Goal: Task Accomplishment & Management: Manage account settings

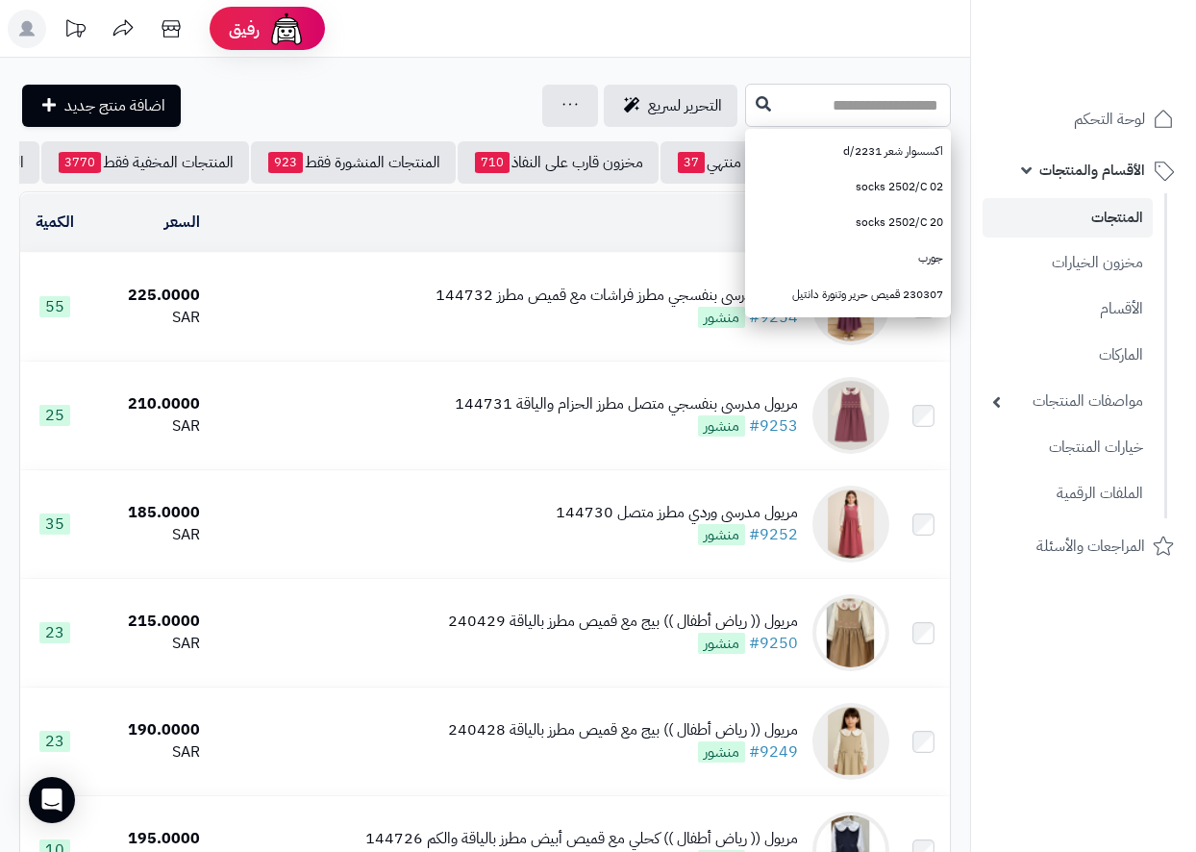
click at [831, 98] on input "text" at bounding box center [848, 105] width 206 height 43
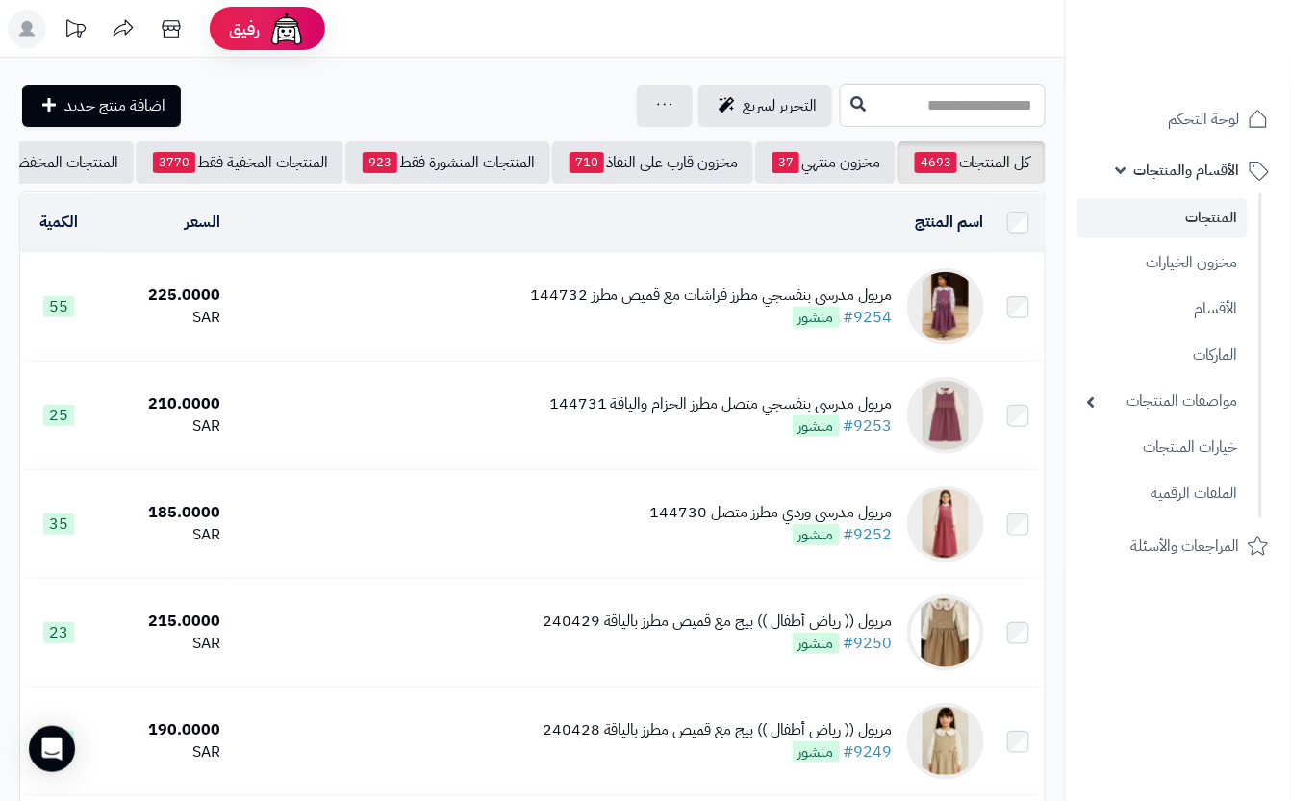
click at [865, 106] on input "text" at bounding box center [943, 105] width 206 height 43
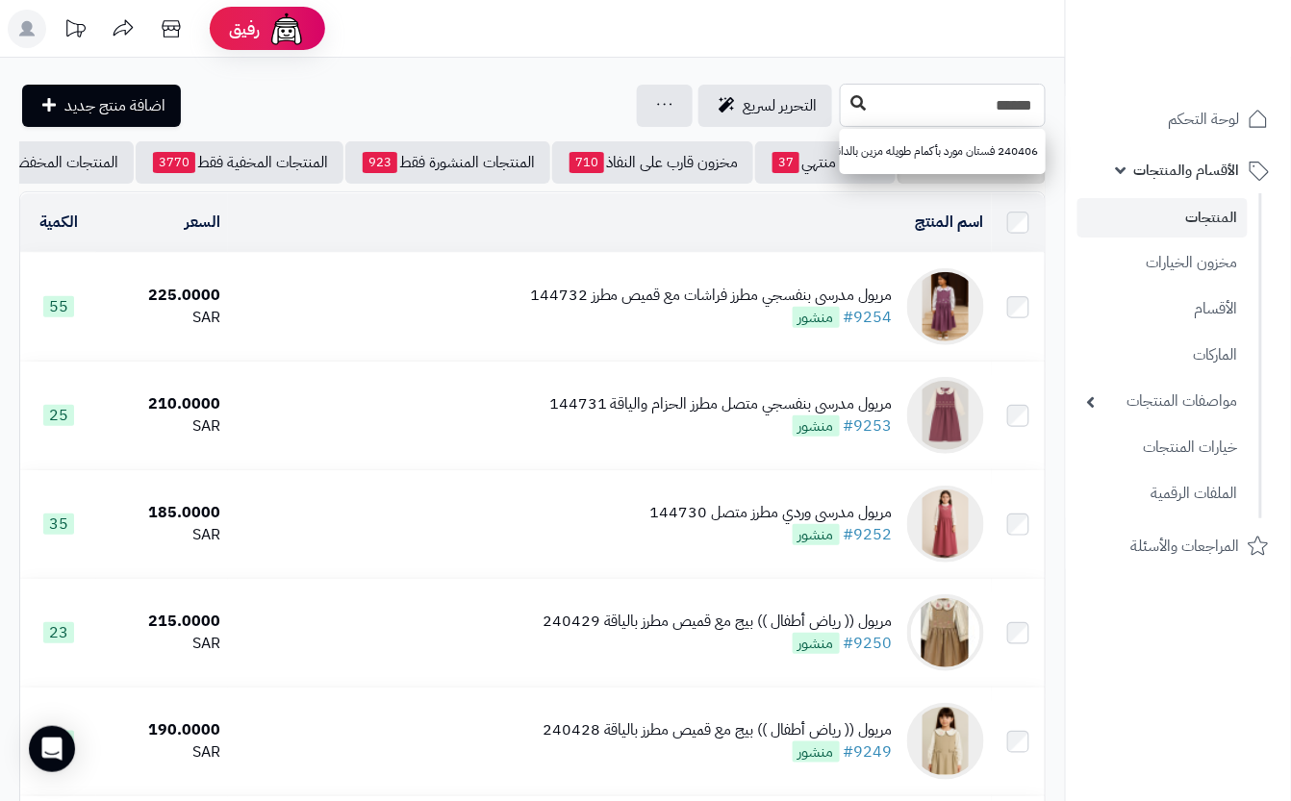
type input "******"
click at [843, 106] on button at bounding box center [857, 104] width 29 height 37
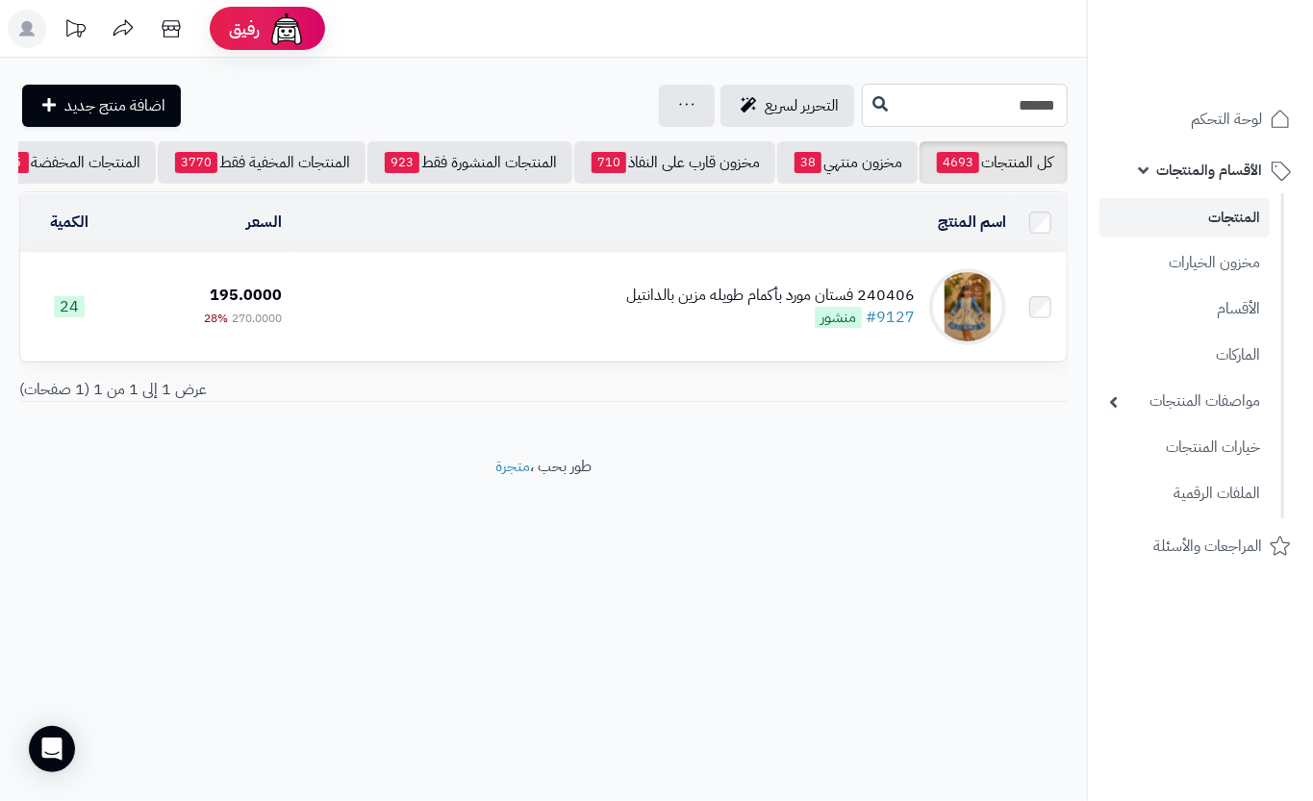
click at [885, 120] on input "******" at bounding box center [965, 105] width 206 height 43
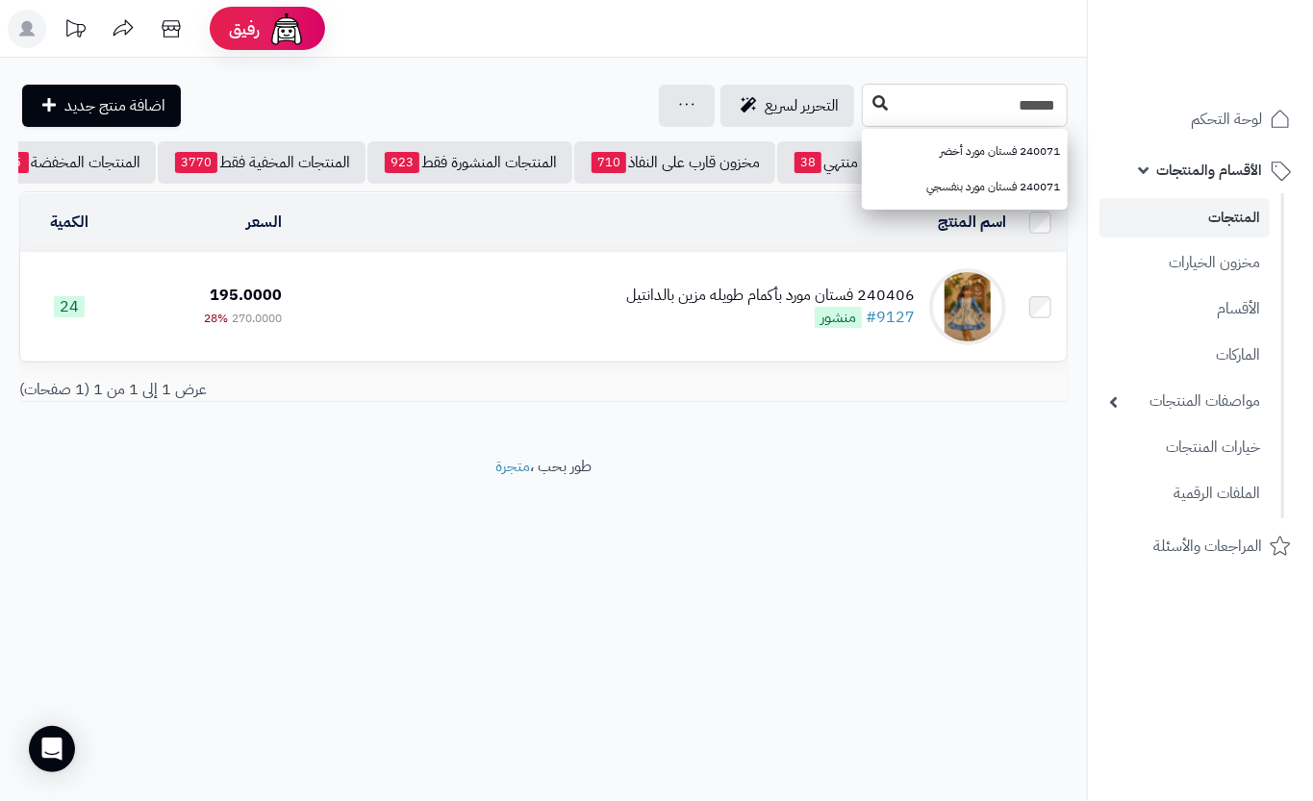
type input "******"
click at [872, 98] on icon at bounding box center [879, 102] width 15 height 15
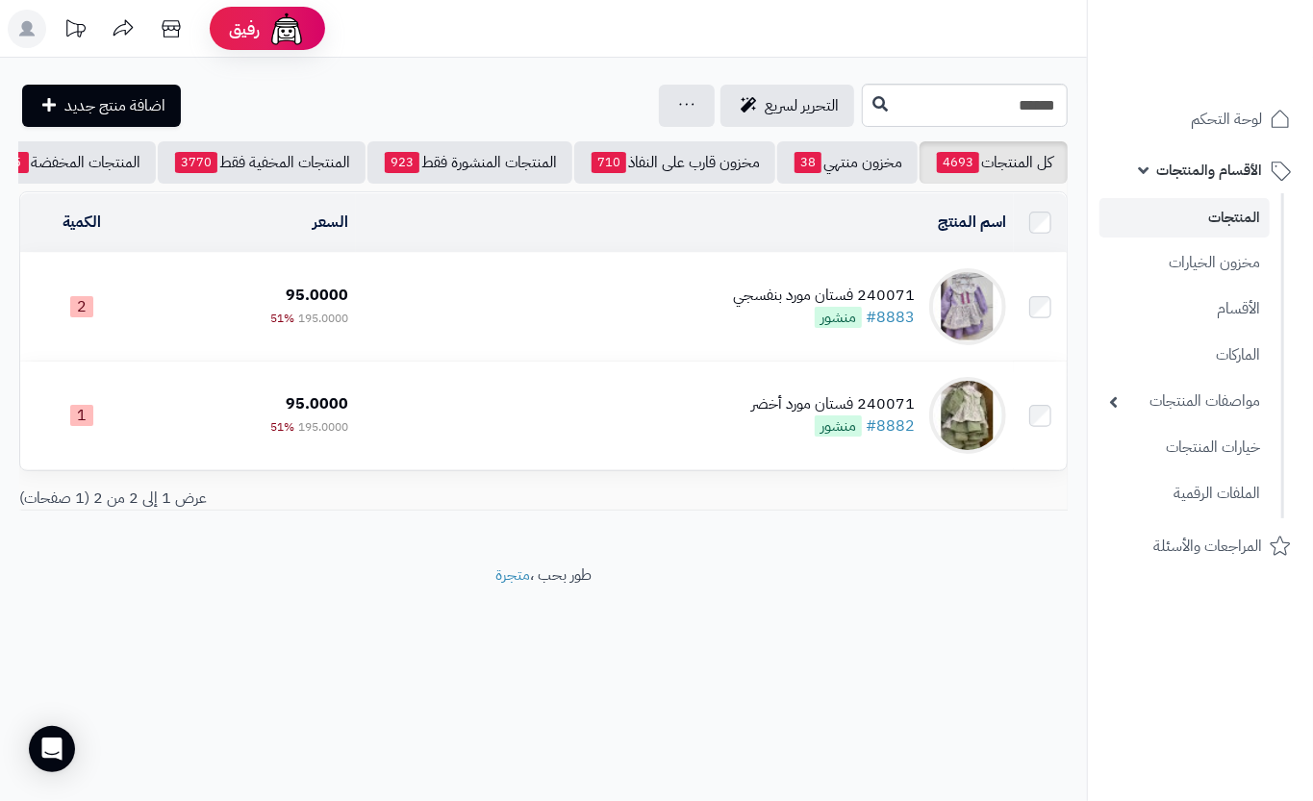
click at [490, 294] on td "240071 فستان مورد بنفسجي #8883 منشور" at bounding box center [685, 307] width 658 height 108
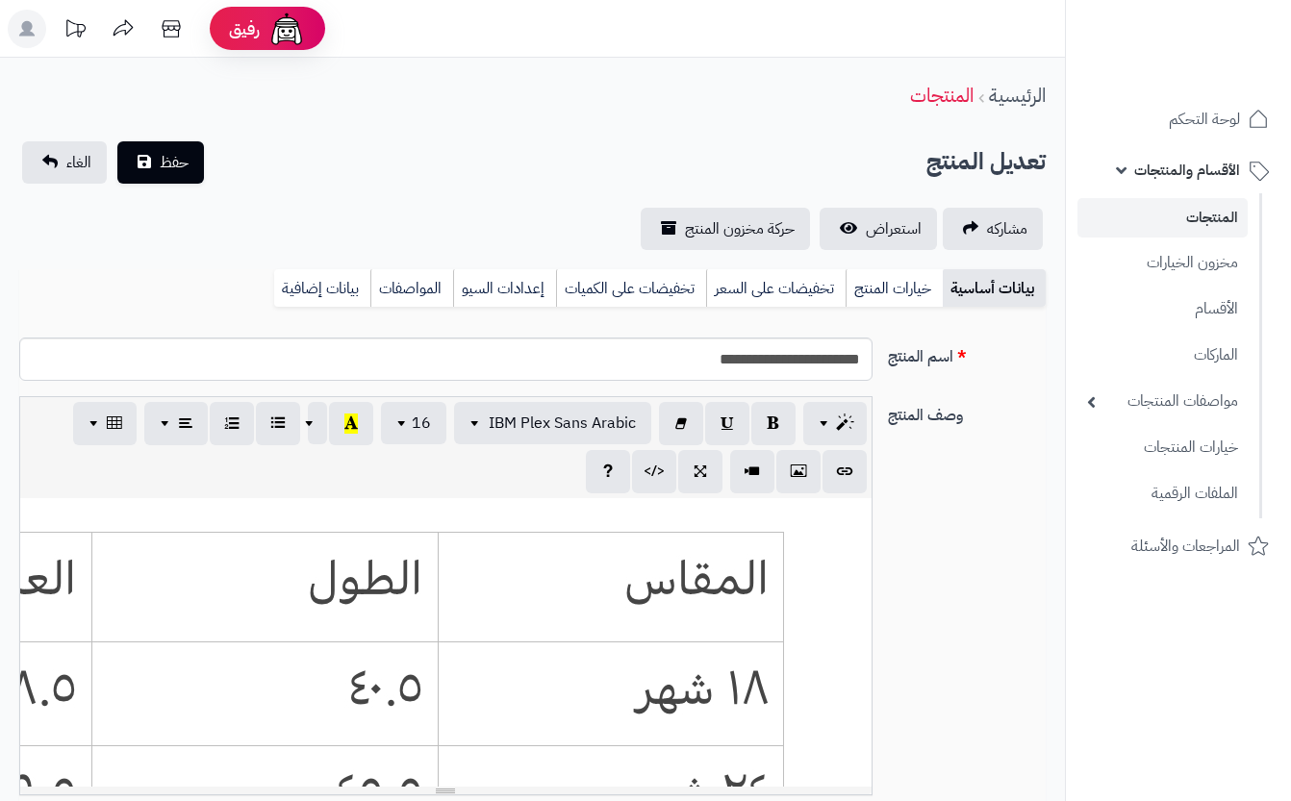
click at [906, 288] on link "خيارات المنتج" at bounding box center [893, 288] width 97 height 38
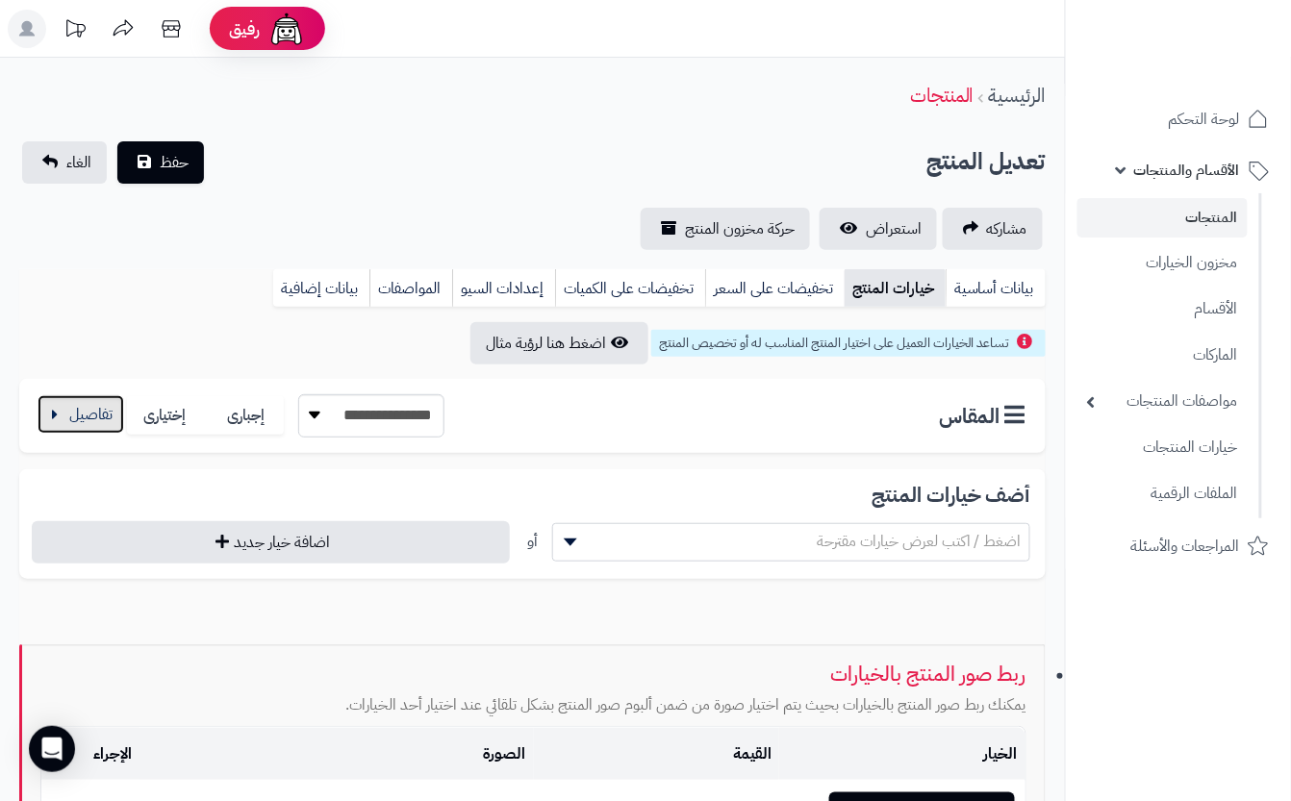
click at [70, 413] on button "button" at bounding box center [81, 414] width 87 height 38
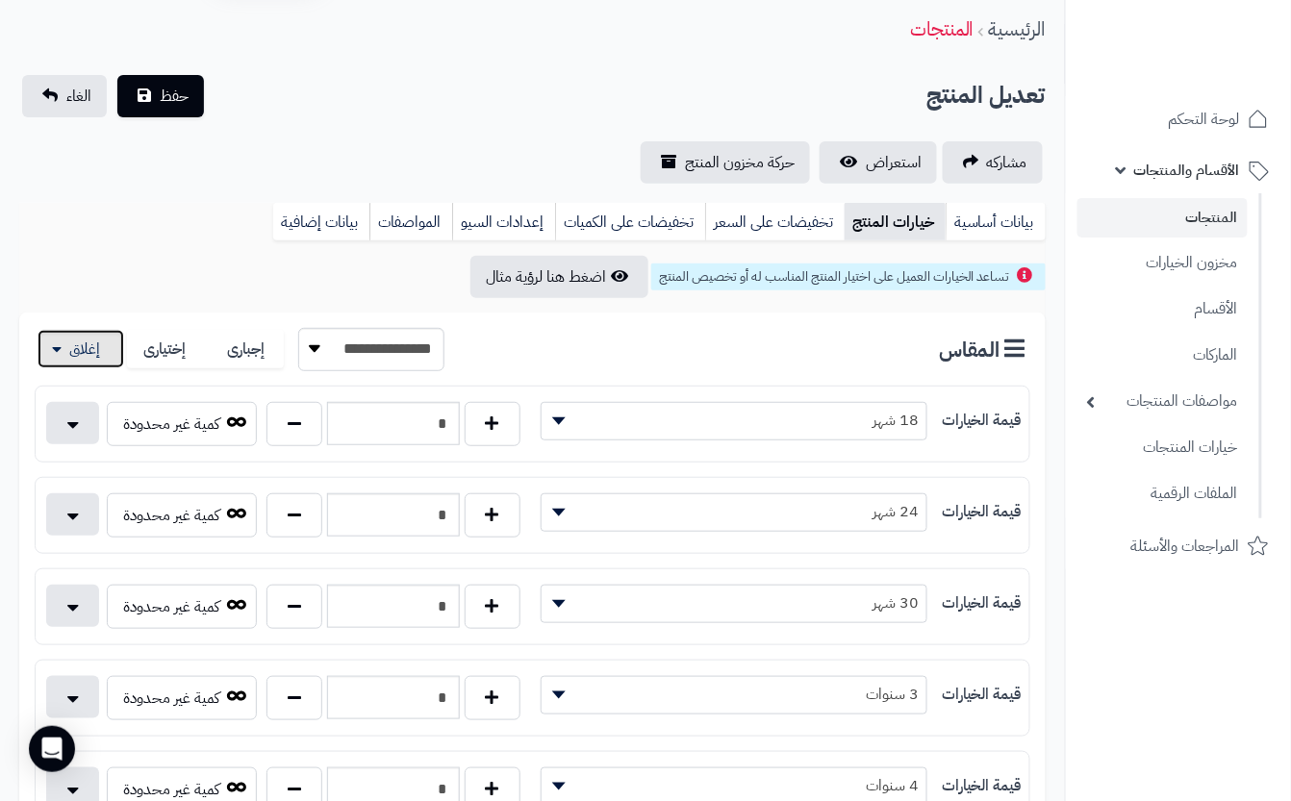
scroll to position [128, 0]
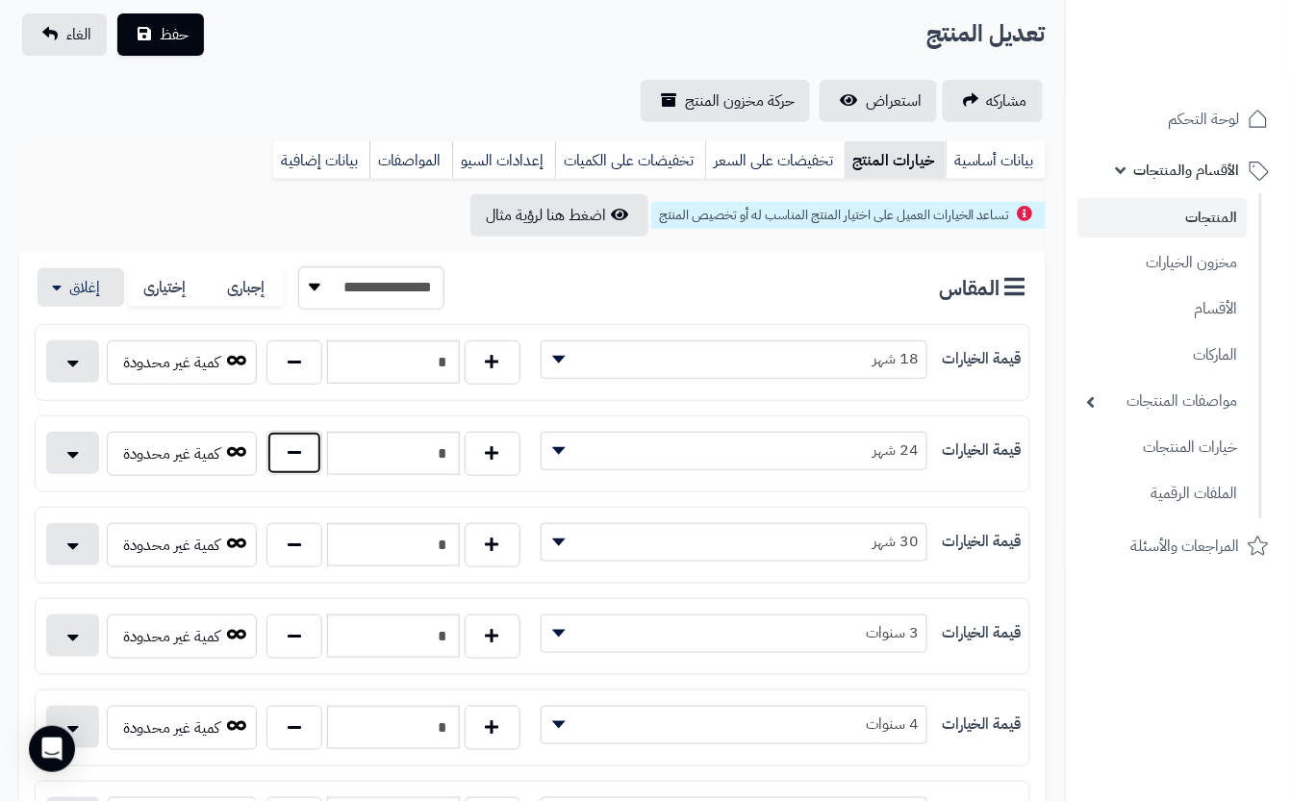
click at [290, 466] on button "button" at bounding box center [294, 453] width 56 height 44
type input "*"
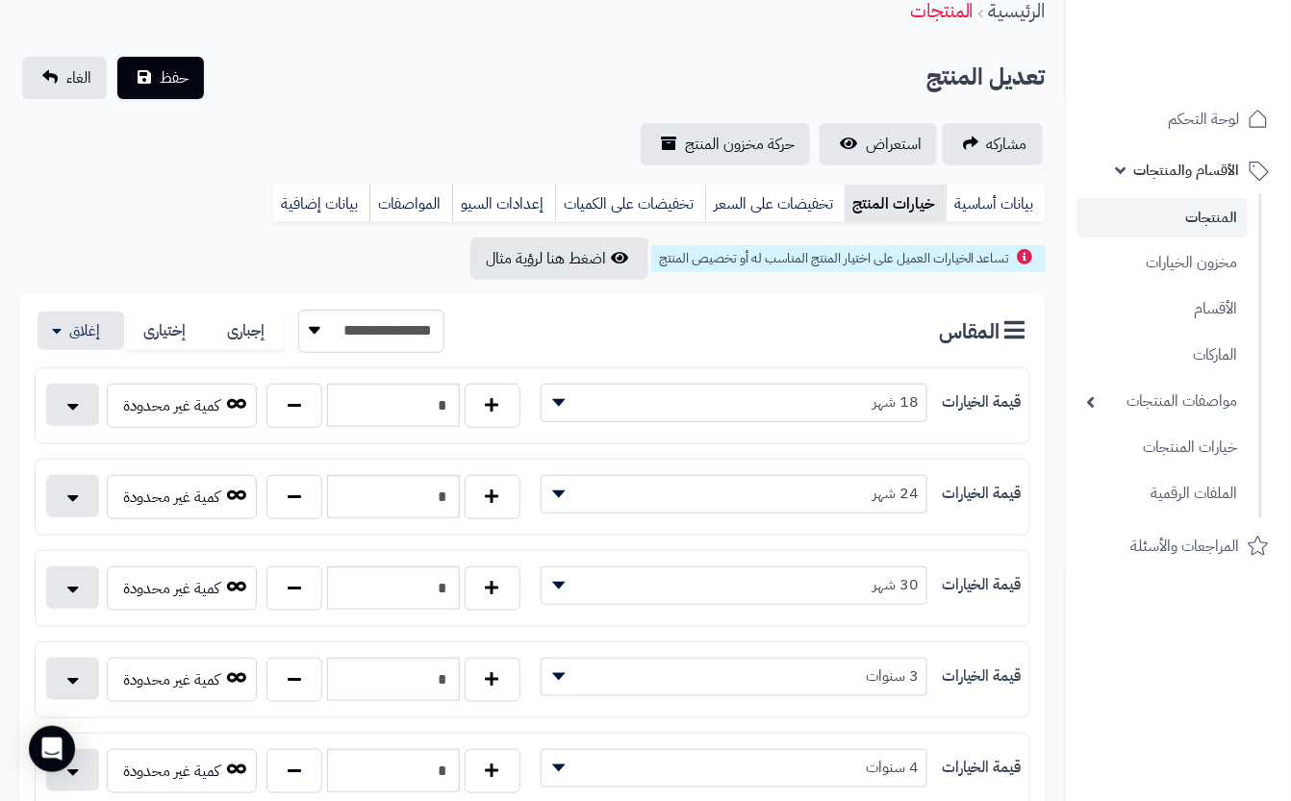
scroll to position [0, 0]
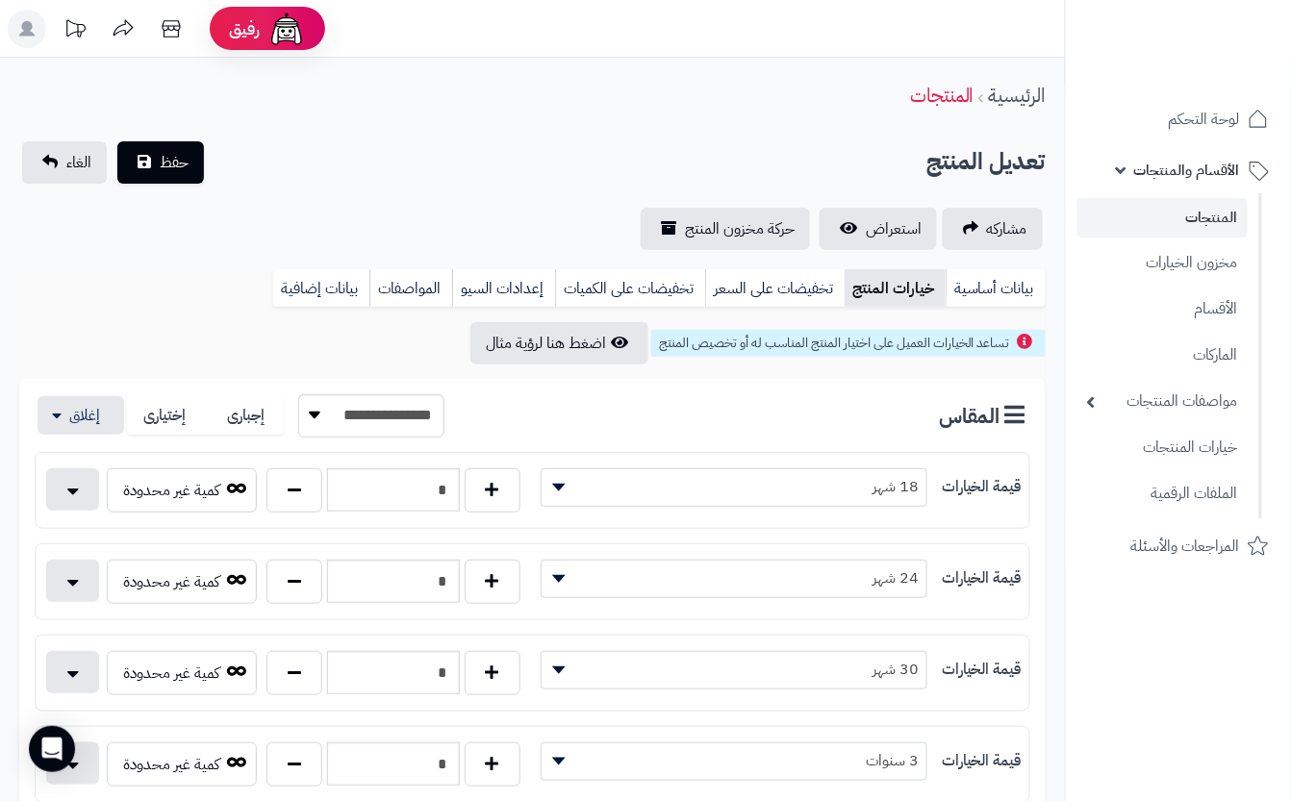
click at [362, 202] on div "**********" at bounding box center [532, 195] width 1065 height 109
click at [170, 150] on span "حفظ" at bounding box center [174, 161] width 29 height 23
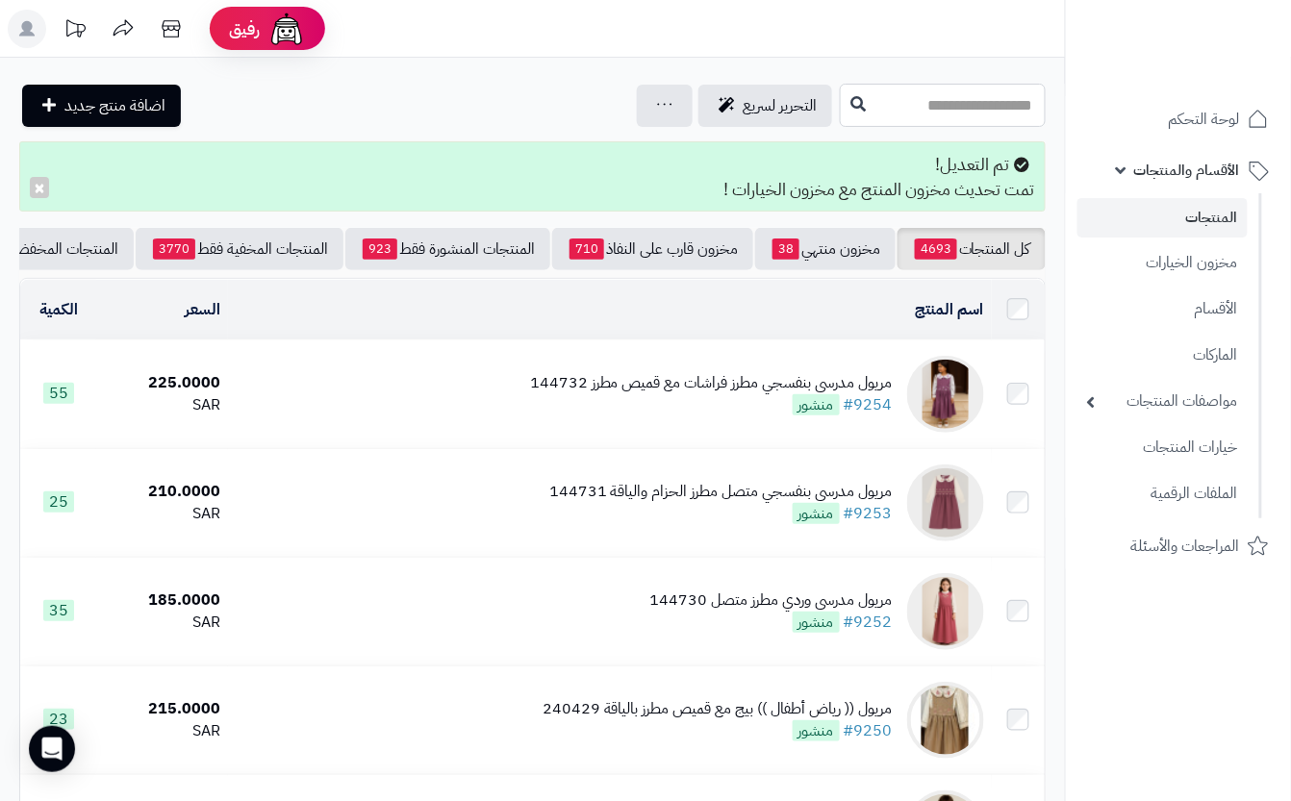
click at [965, 117] on input "text" at bounding box center [943, 105] width 206 height 43
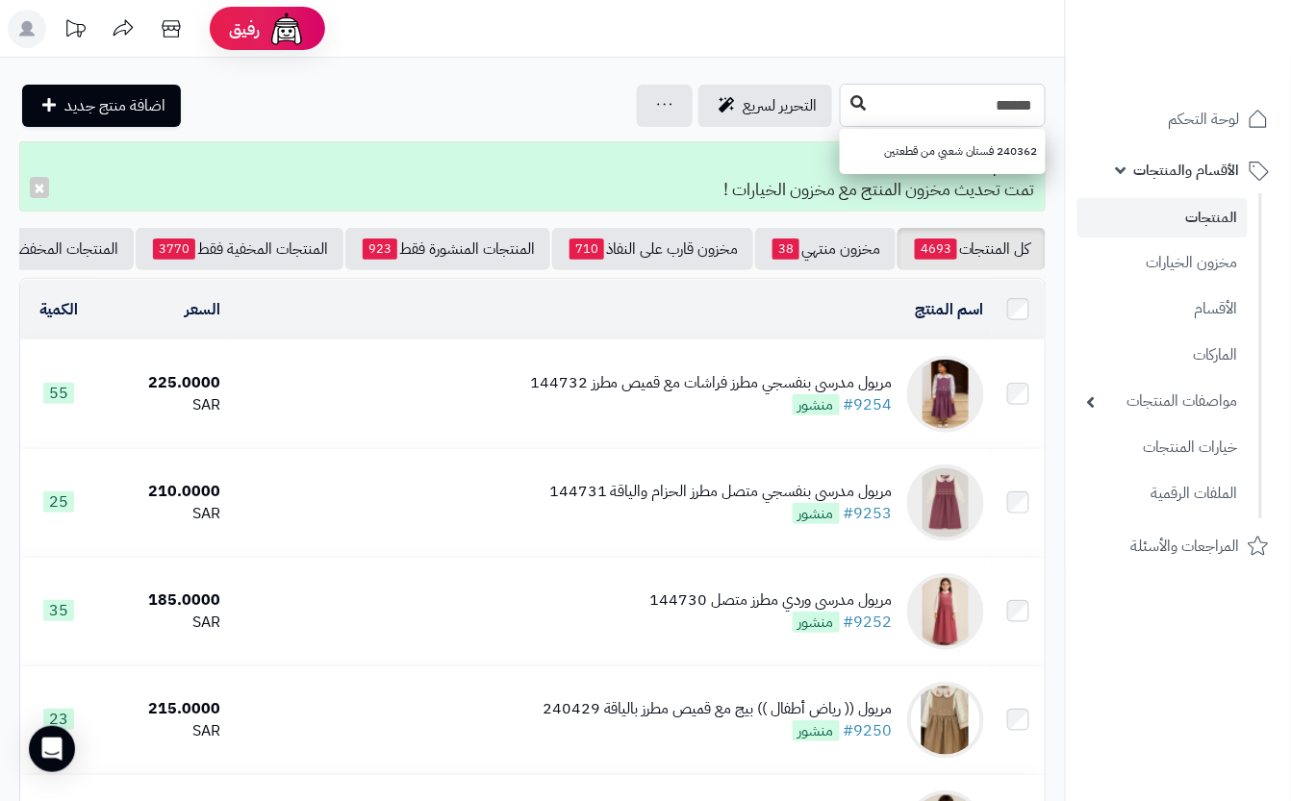
type input "******"
click at [850, 95] on icon at bounding box center [857, 102] width 15 height 15
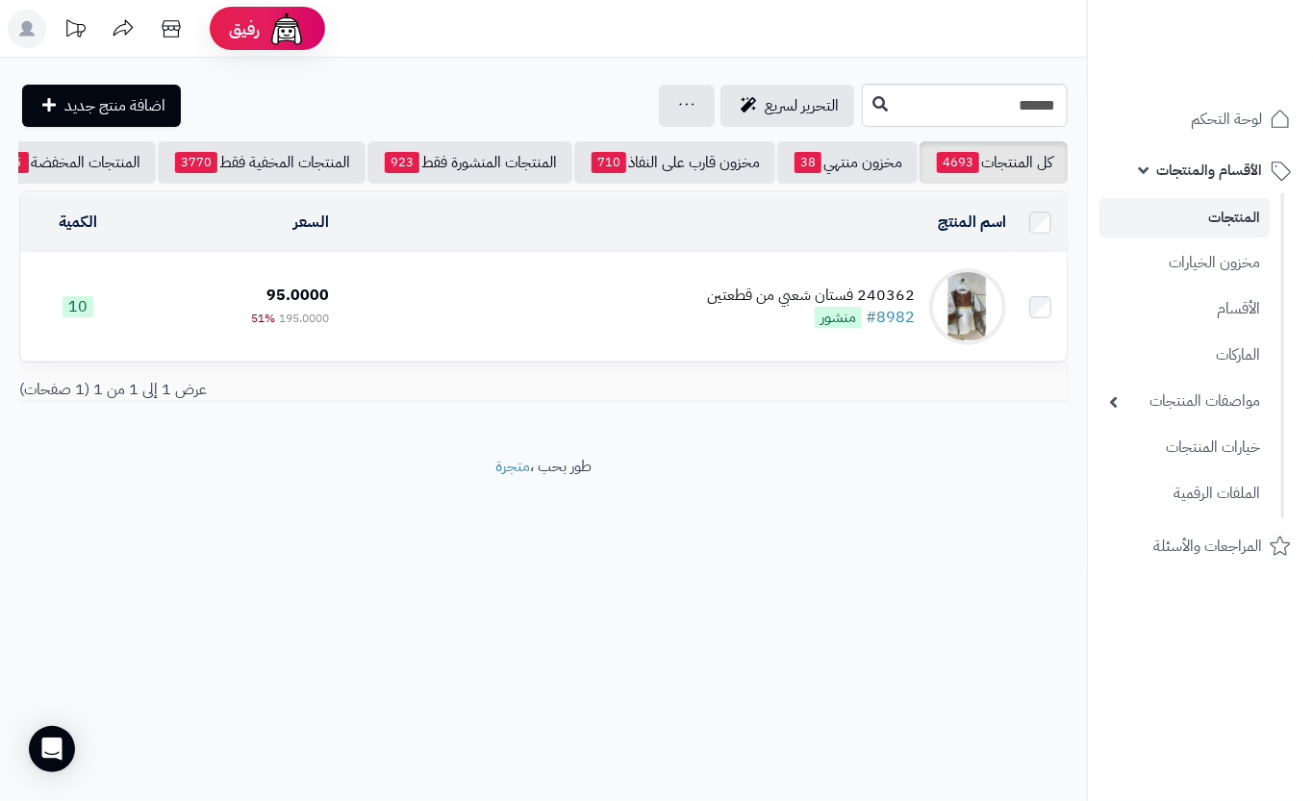
click at [443, 277] on td "240362 فستان شعبي من قطعتين #8982 منشور" at bounding box center [675, 307] width 677 height 108
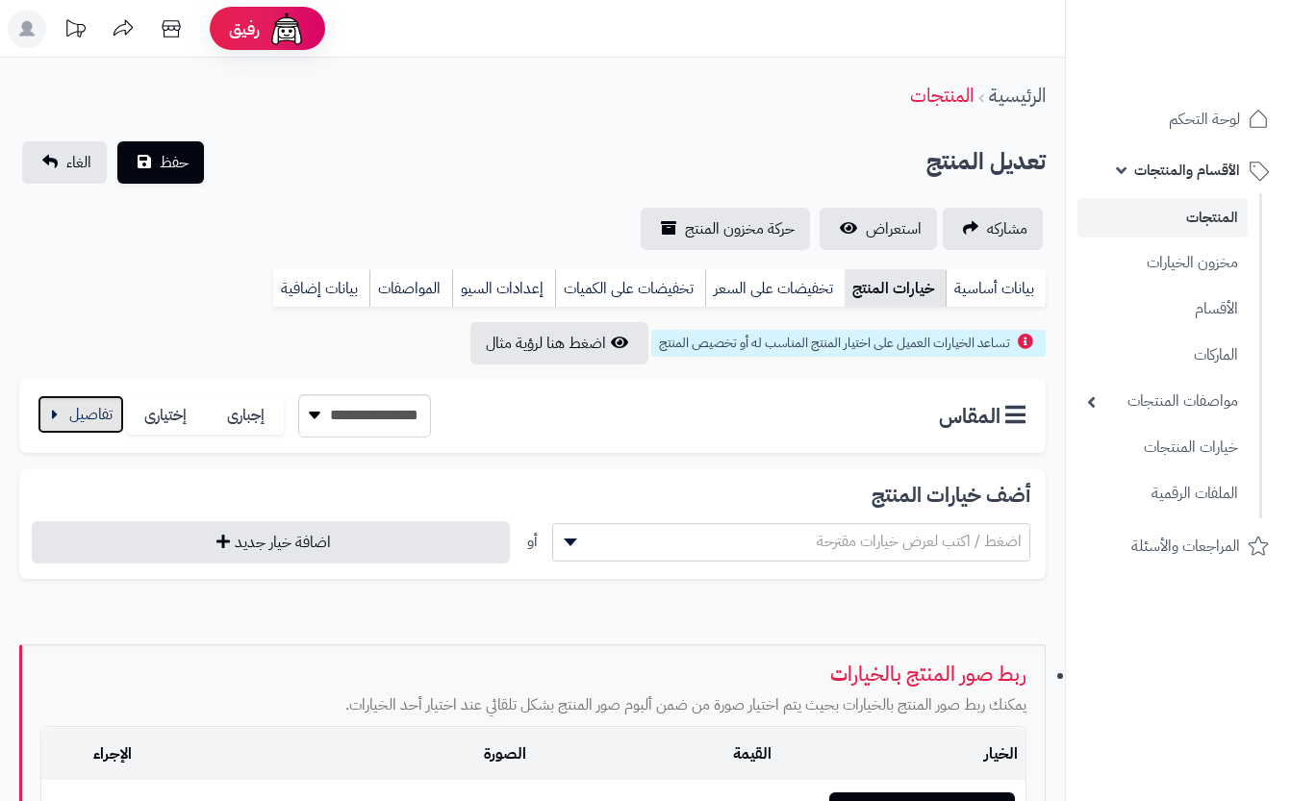
click at [74, 409] on button "button" at bounding box center [81, 414] width 87 height 38
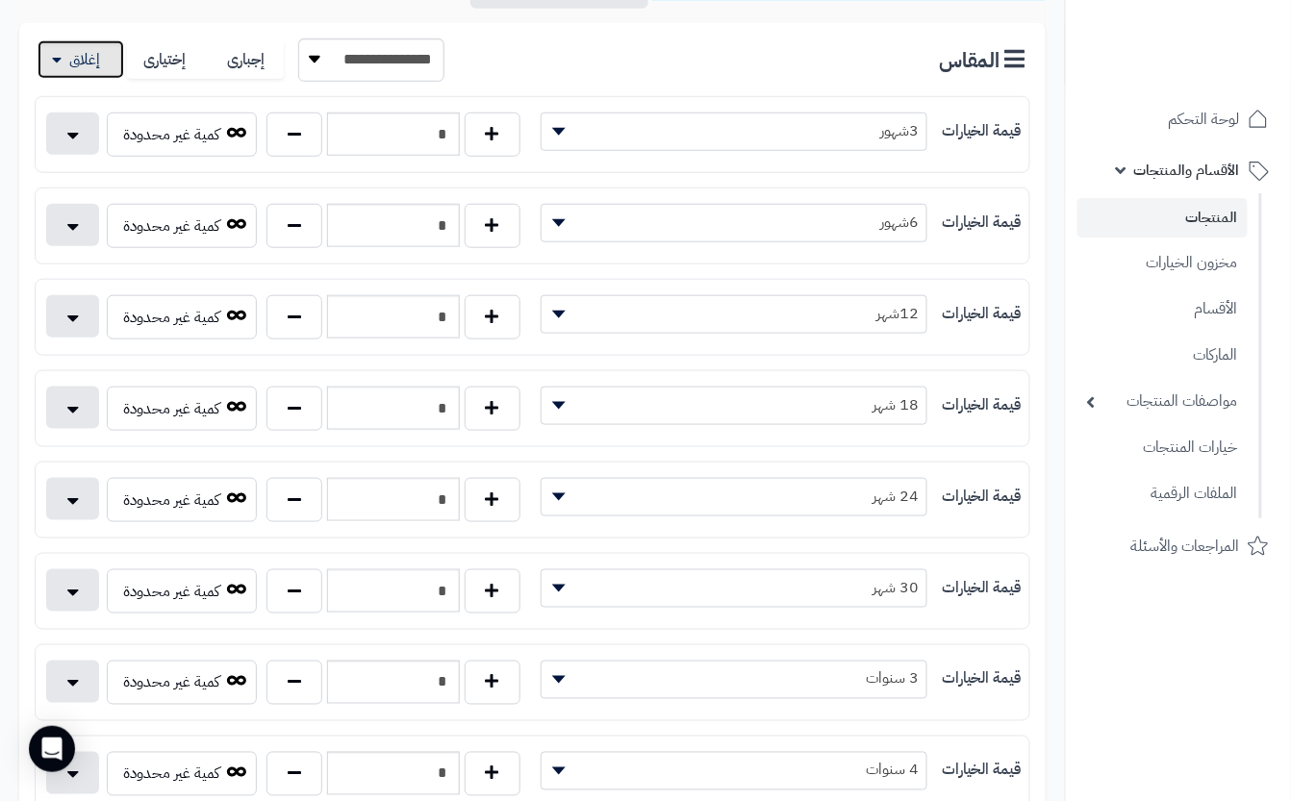
scroll to position [385, 0]
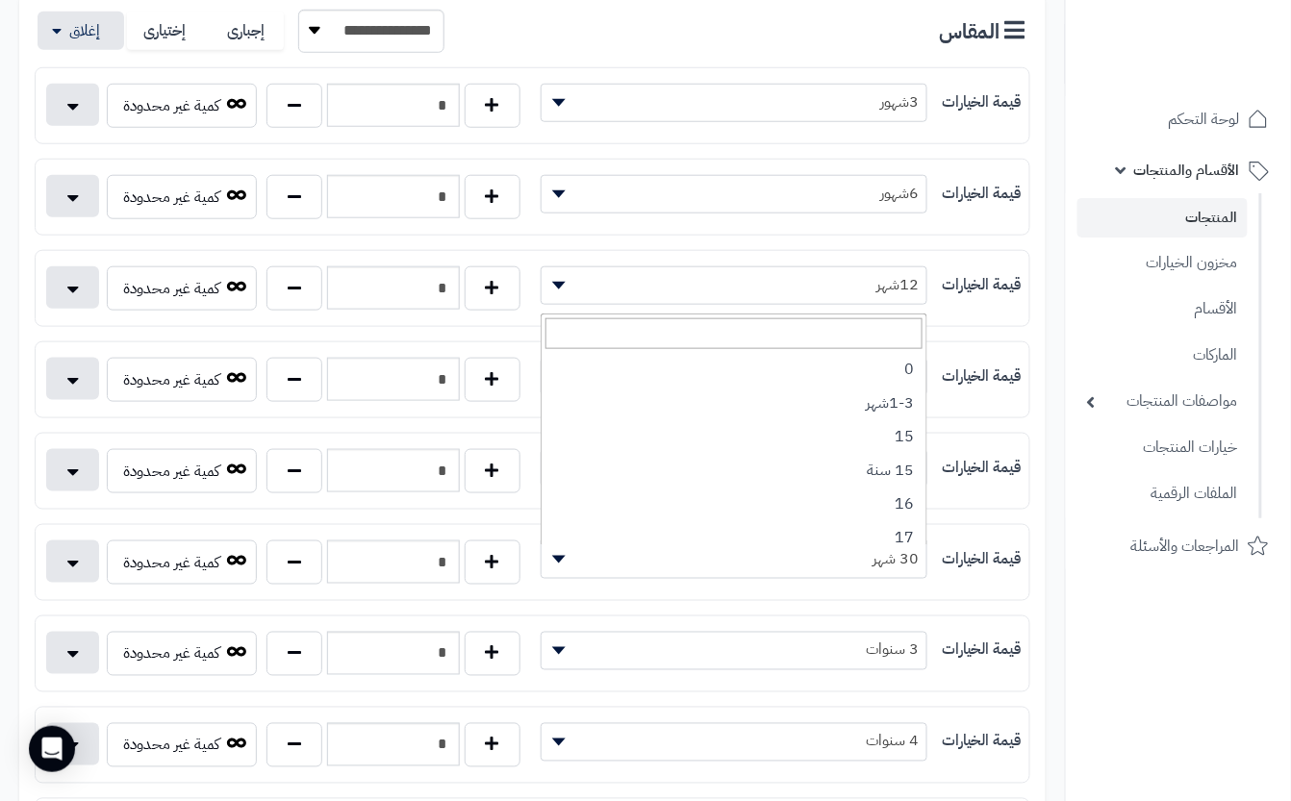
drag, startPoint x: 843, startPoint y: 559, endPoint x: 843, endPoint y: 733, distance: 174.1
click at [843, 733] on div "**********" at bounding box center [532, 699] width 995 height 1265
click at [1185, 651] on nav "لوحة التحكم الأقسام والمنتجات المنتجات مخزون الخيارات الأقسام الماركات مواصفات …" at bounding box center [1178, 424] width 226 height 801
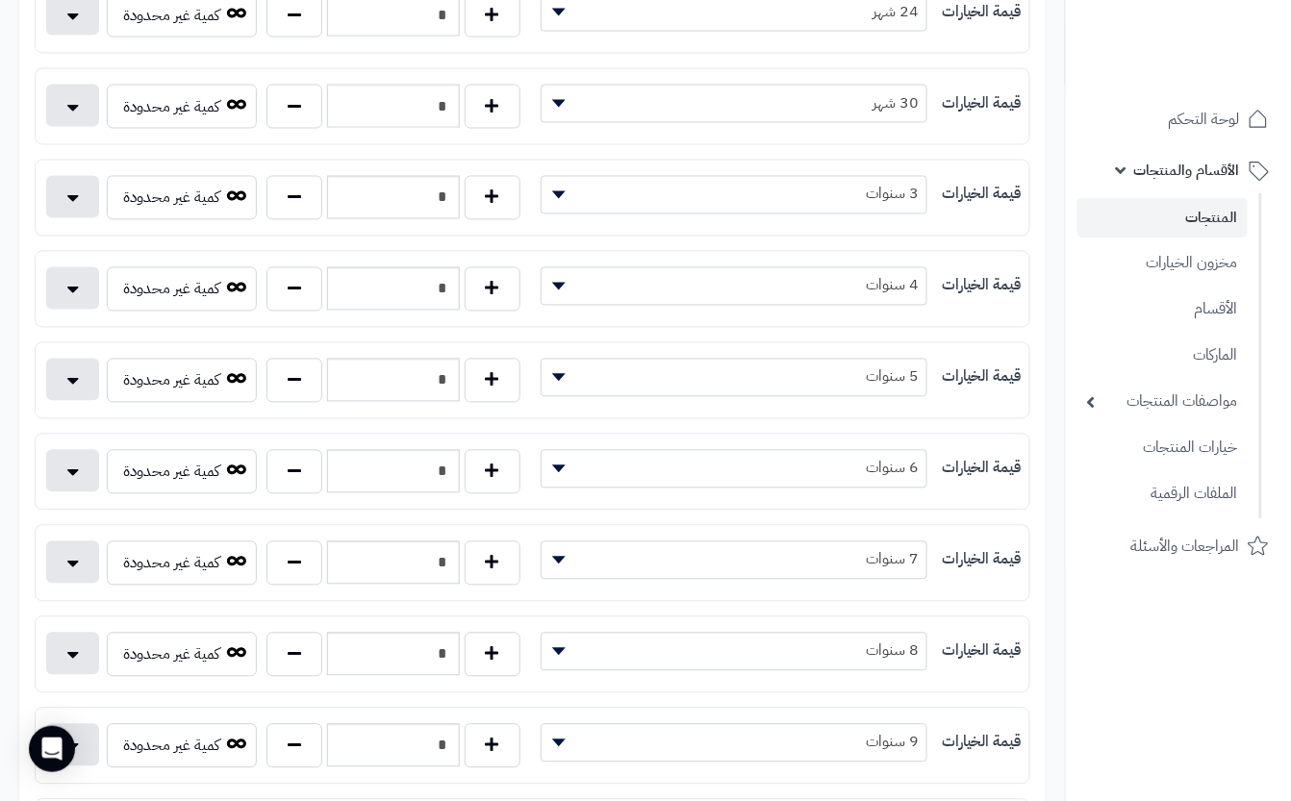
scroll to position [897, 0]
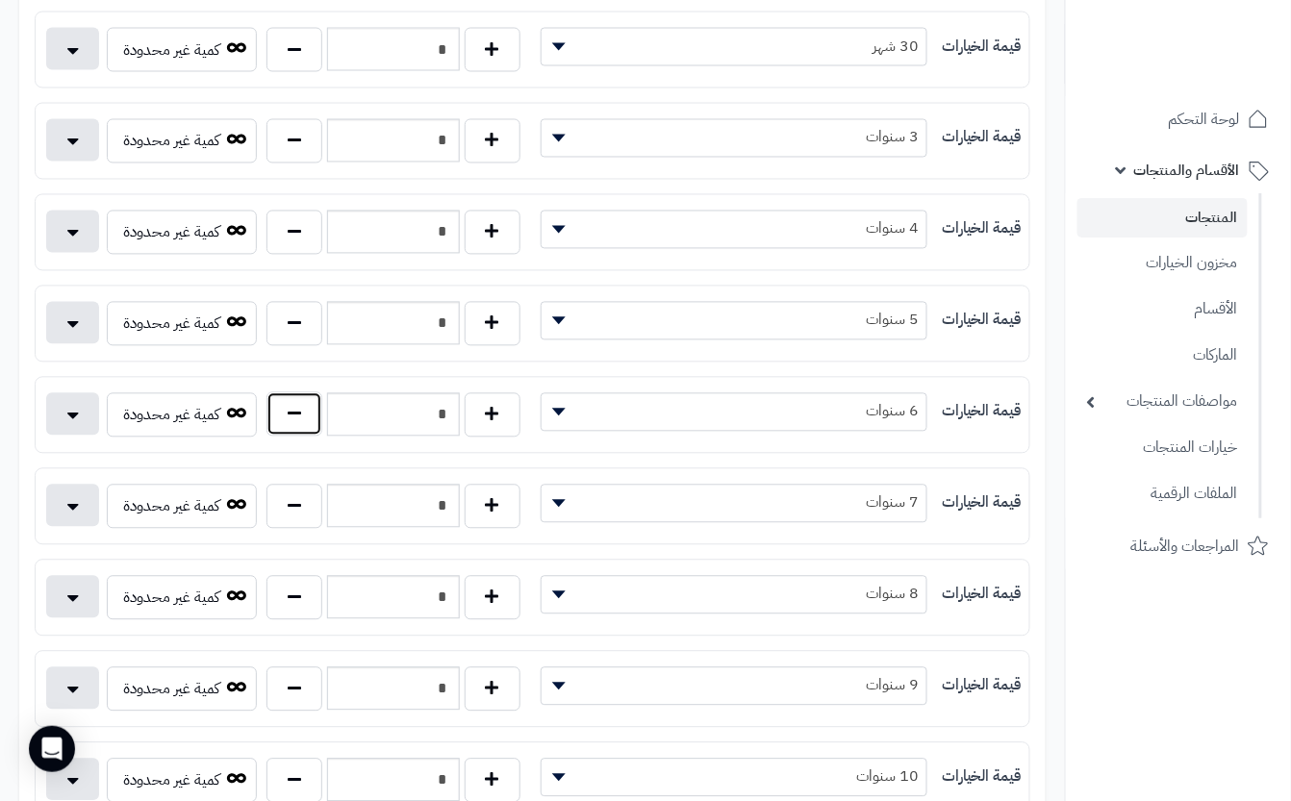
click at [292, 420] on button "button" at bounding box center [294, 414] width 56 height 44
type input "*"
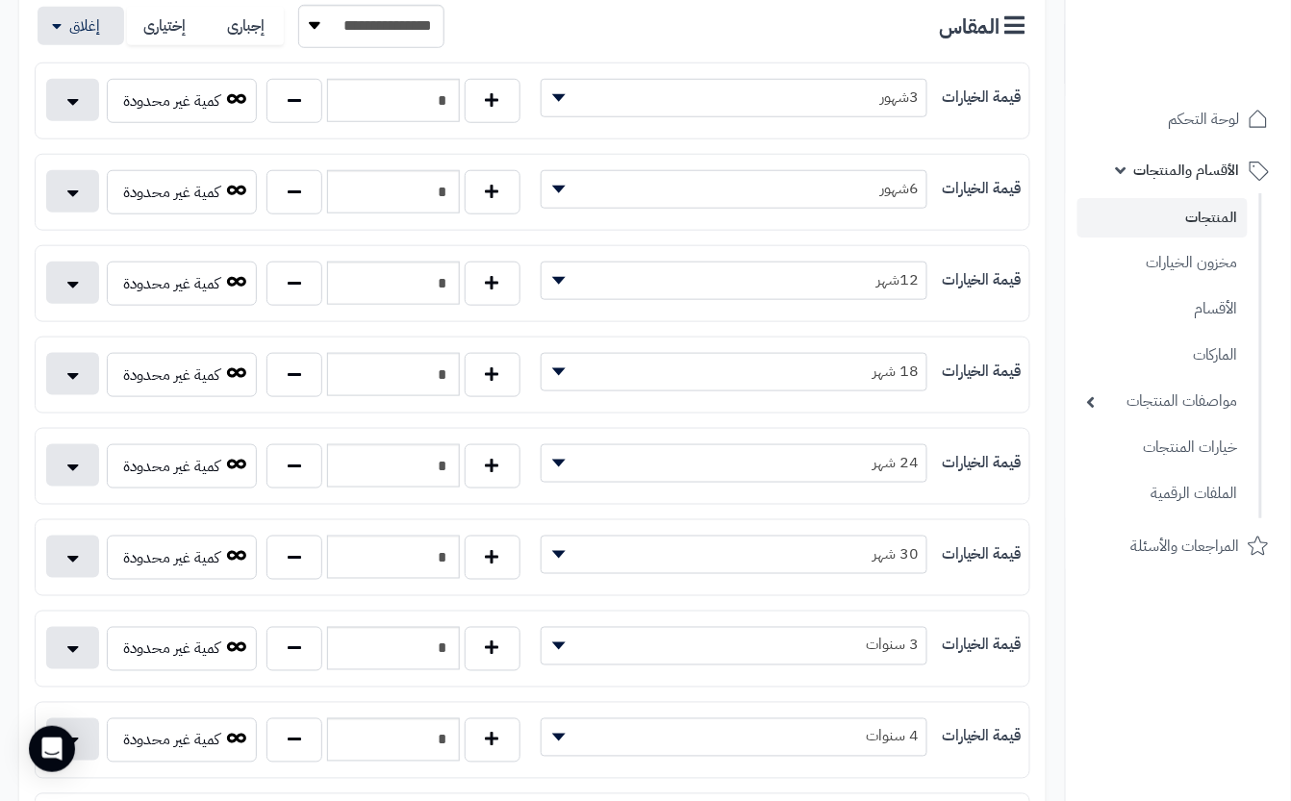
scroll to position [0, 0]
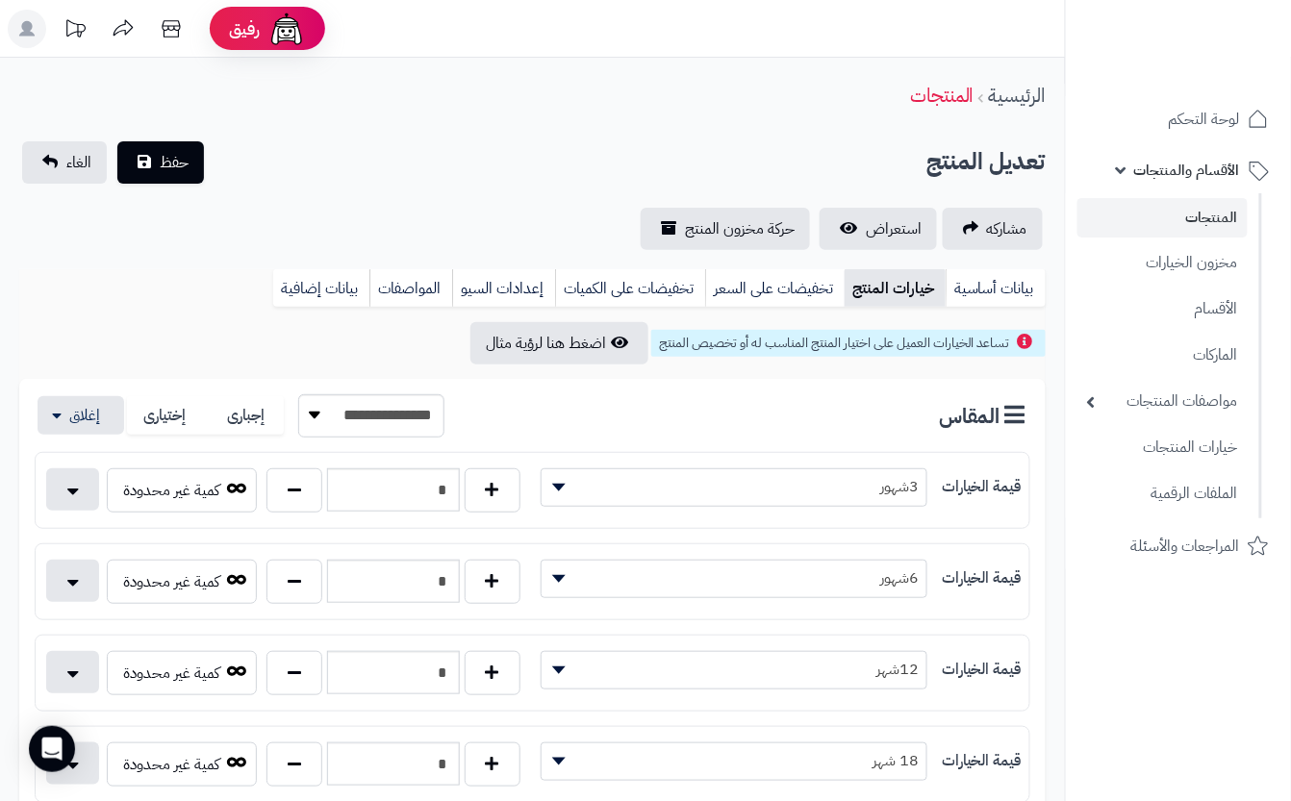
click at [517, 104] on div "الرئيسية المنتجات" at bounding box center [532, 95] width 1065 height 53
drag, startPoint x: 181, startPoint y: 137, endPoint x: 169, endPoint y: 140, distance: 12.2
click at [169, 140] on button "حفظ" at bounding box center [160, 161] width 87 height 42
